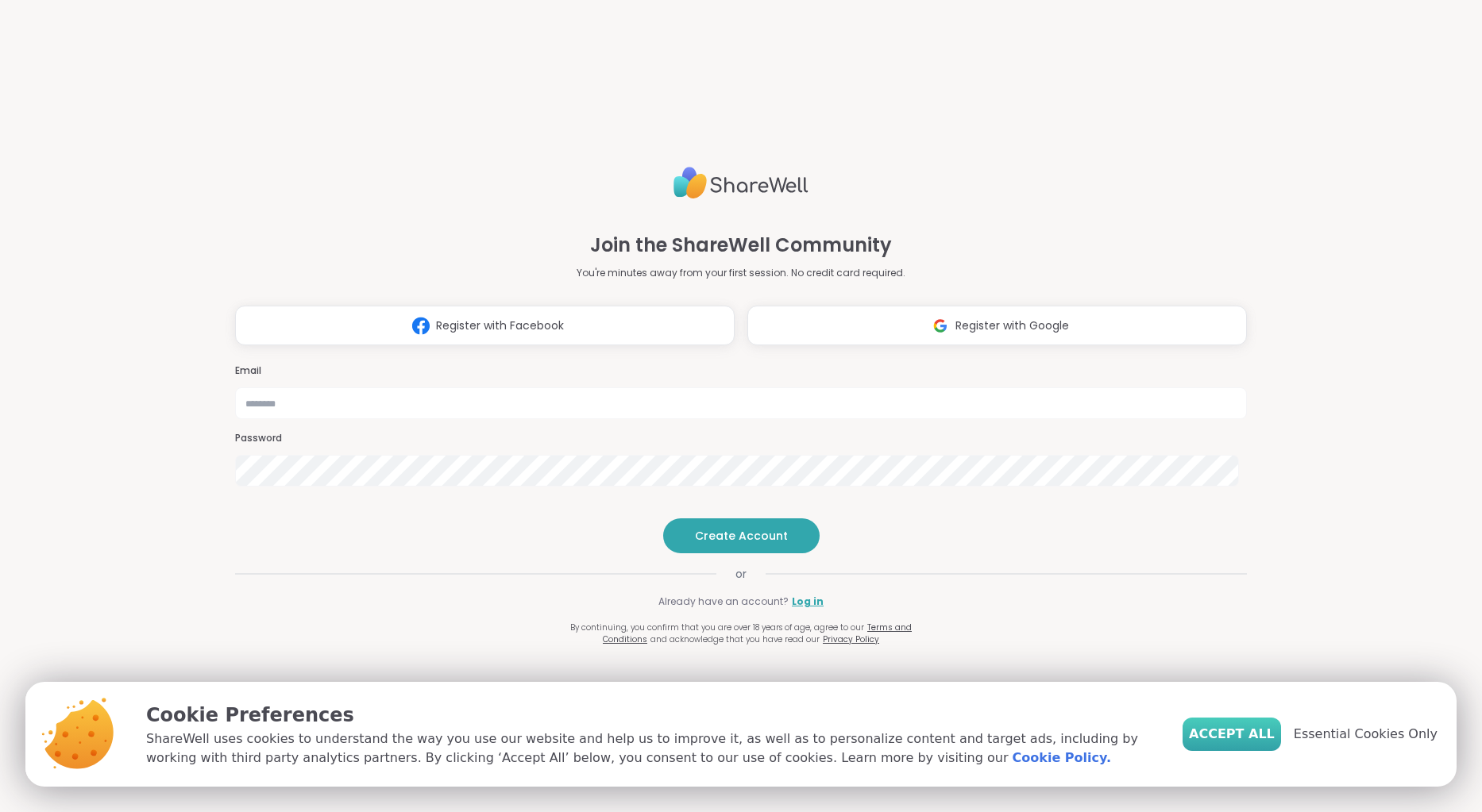
click at [1267, 733] on span "Accept All" at bounding box center [1232, 733] width 86 height 19
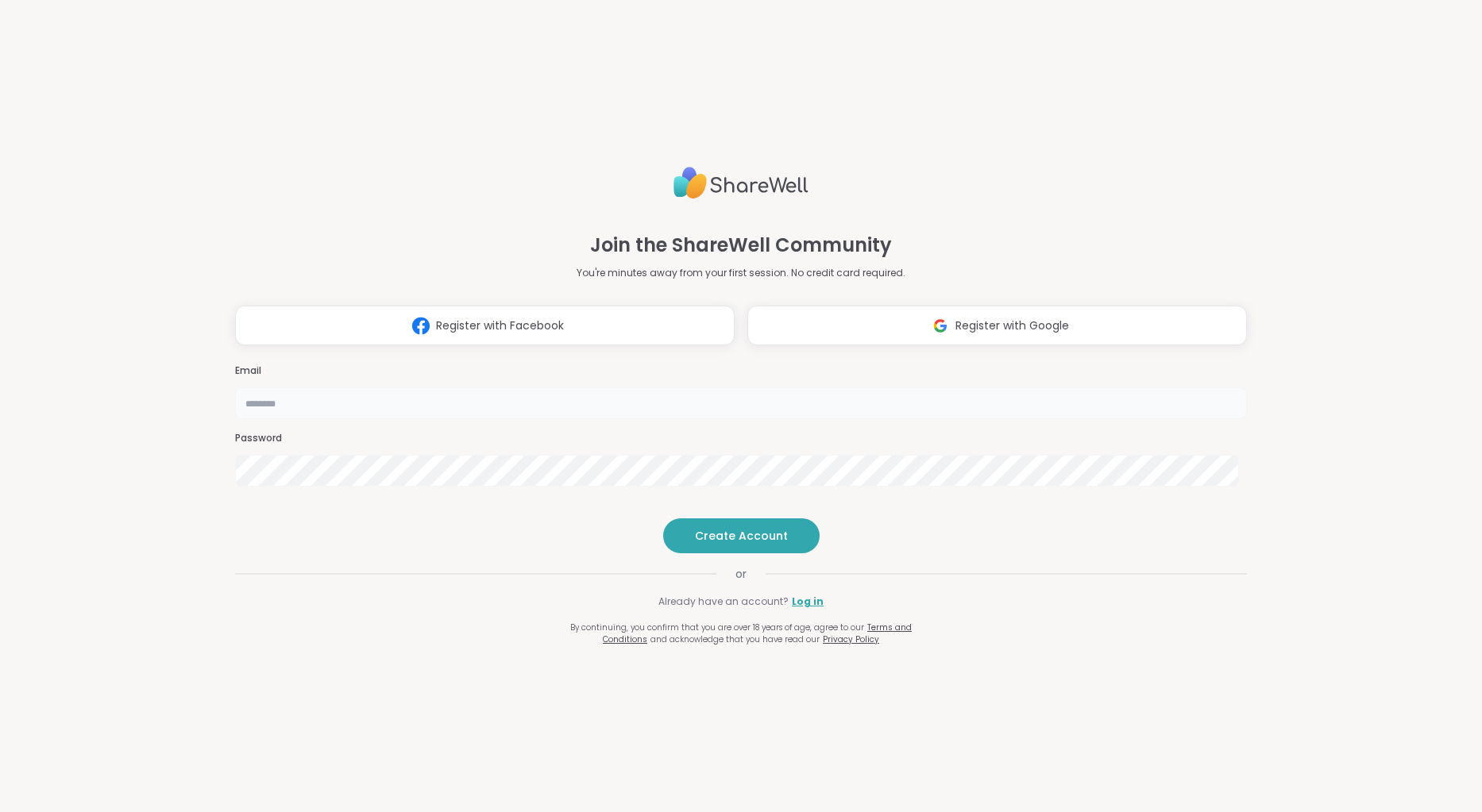
click at [648, 387] on input "email" at bounding box center [741, 402] width 1011 height 32
type input "**********"
click at [724, 543] on span "Create Account" at bounding box center [741, 536] width 93 height 16
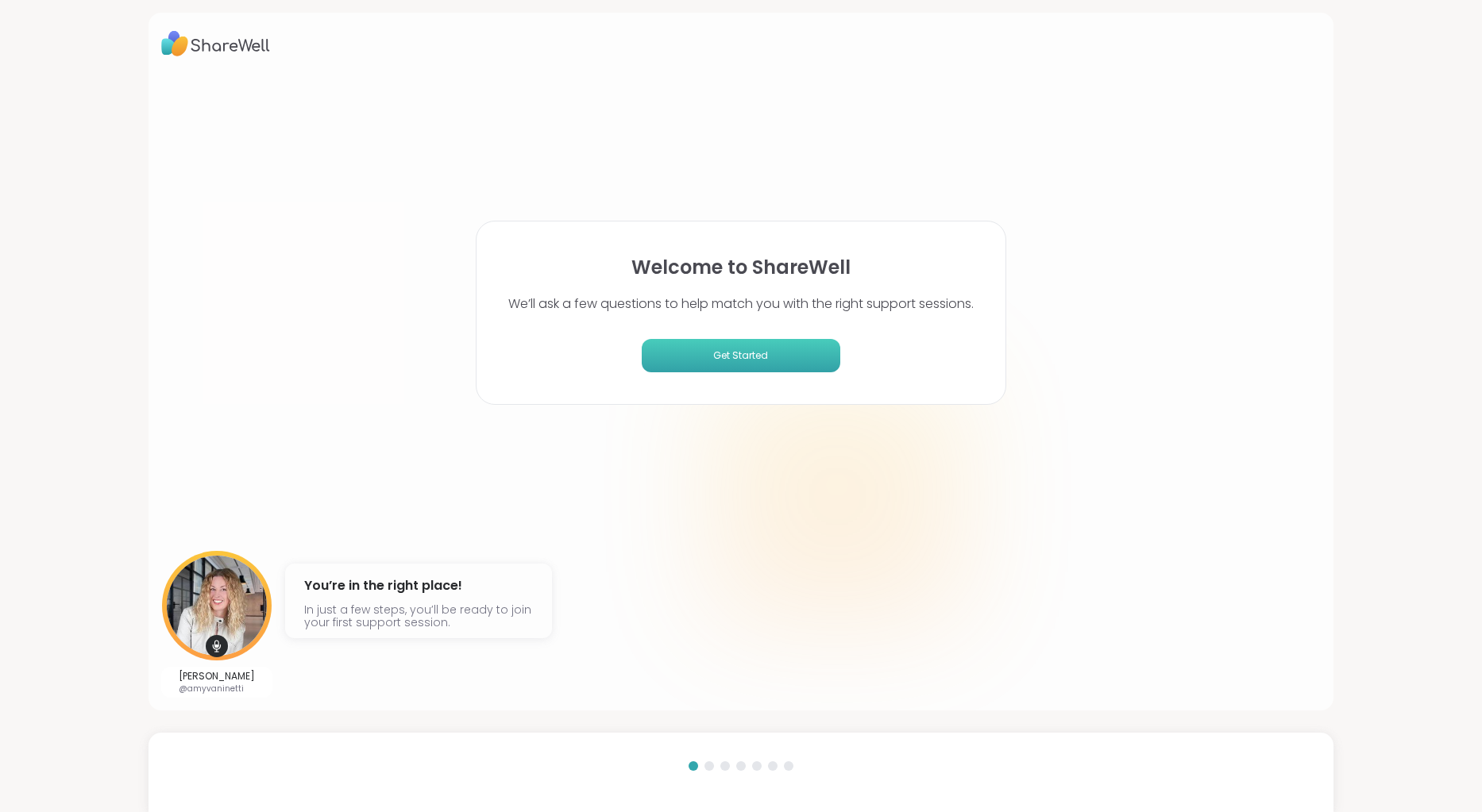
click at [751, 354] on span "Get Started" at bounding box center [740, 356] width 186 height 15
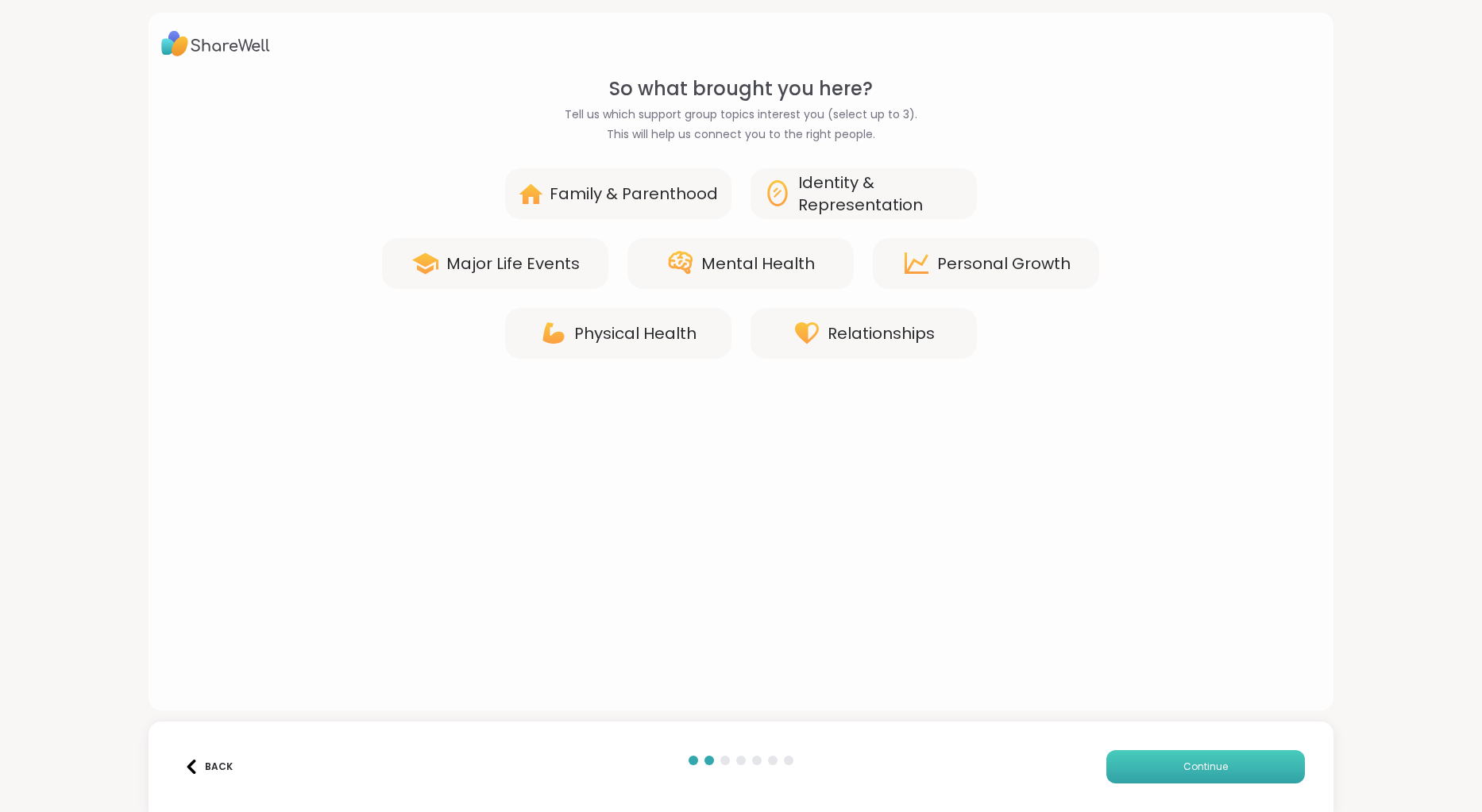
click at [1204, 767] on span "Continue" at bounding box center [1205, 767] width 45 height 15
